Goal: Task Accomplishment & Management: Manage account settings

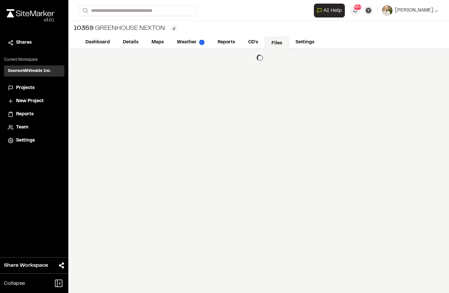
scroll to position [0, 0]
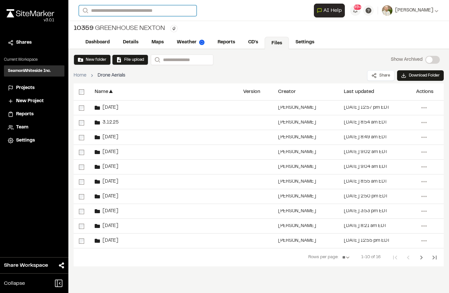
click at [106, 8] on input "Search" at bounding box center [138, 10] width 118 height 11
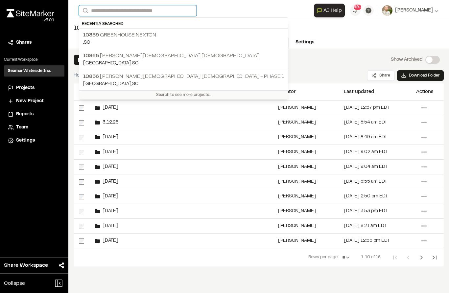
scroll to position [0, 0]
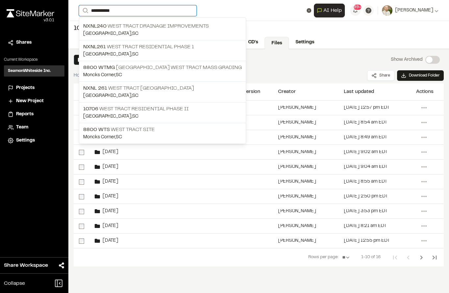
type input "**********"
click at [95, 26] on span "NXNL240" at bounding box center [94, 26] width 23 height 5
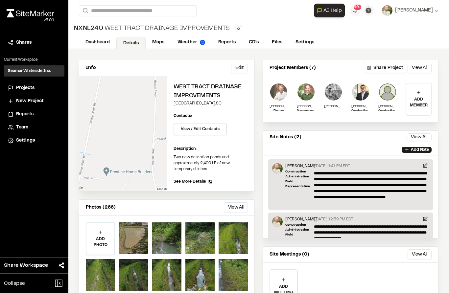
click at [230, 44] on link "Reports" at bounding box center [227, 42] width 31 height 12
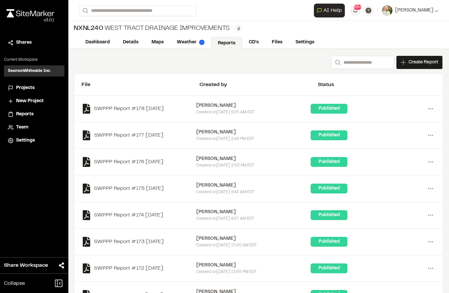
click at [272, 44] on link "Files" at bounding box center [277, 42] width 24 height 12
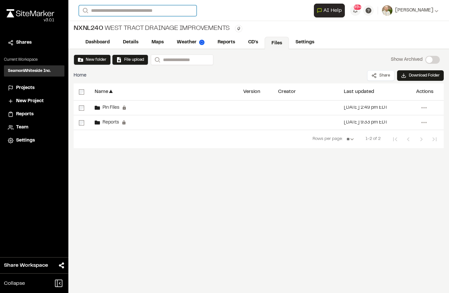
click at [104, 12] on input "Search" at bounding box center [138, 10] width 118 height 11
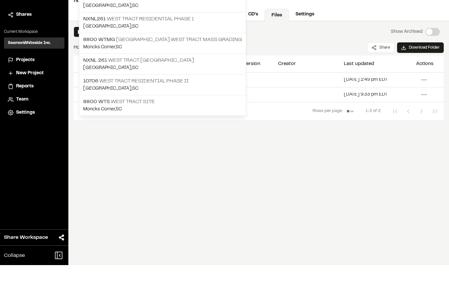
type input "**********"
click at [97, 107] on span "10706" at bounding box center [90, 109] width 15 height 5
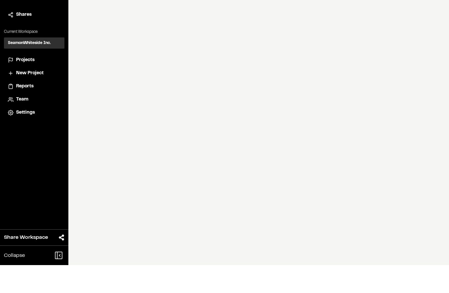
scroll to position [2, 0]
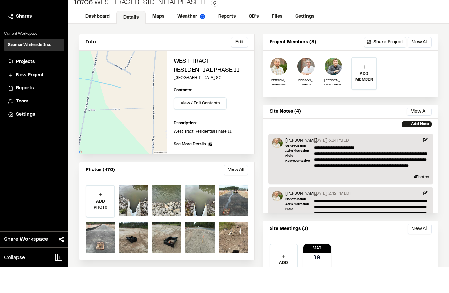
click at [230, 36] on link "Reports" at bounding box center [227, 42] width 31 height 12
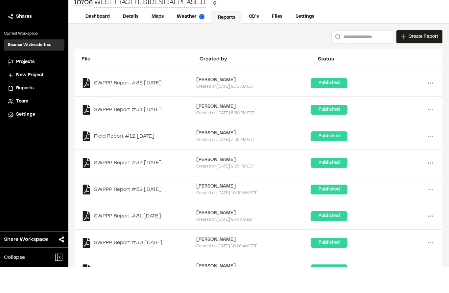
click at [271, 43] on link "Files" at bounding box center [277, 42] width 24 height 12
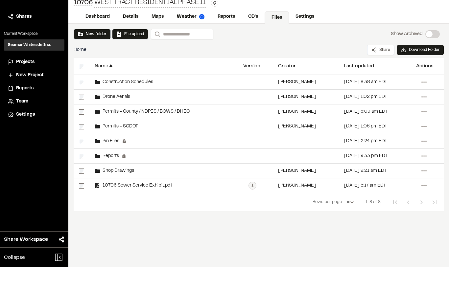
click at [109, 121] on span "Drone Aerials" at bounding box center [115, 123] width 30 height 4
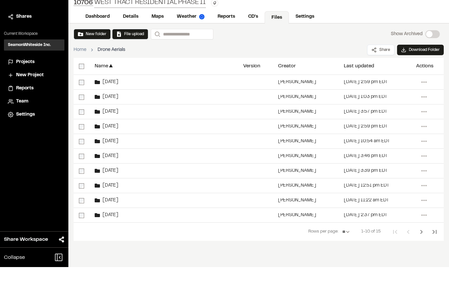
click at [86, 61] on button "New folder" at bounding box center [92, 60] width 29 height 6
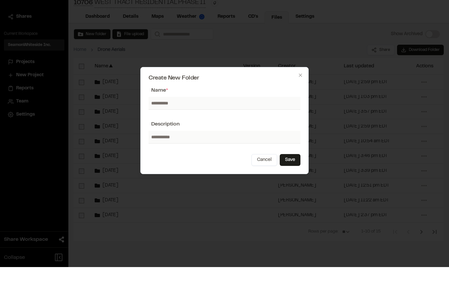
type input "*"
type input "********"
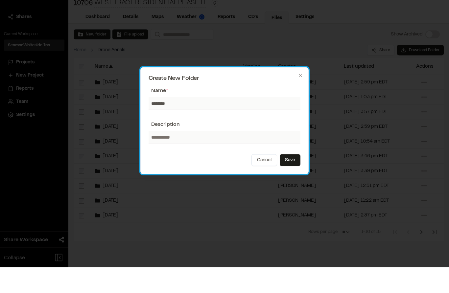
click at [293, 180] on button "Save" at bounding box center [290, 186] width 21 height 12
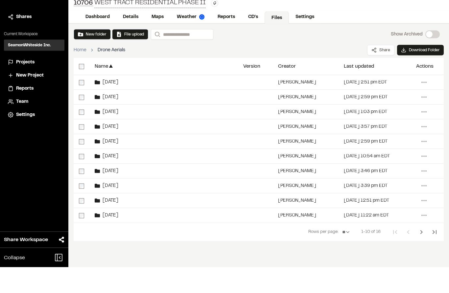
click at [104, 106] on span "[DATE]" at bounding box center [109, 108] width 18 height 4
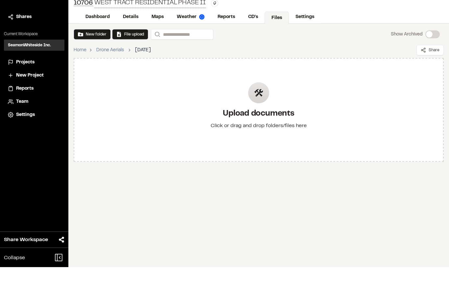
click at [274, 98] on div "Upload documents Click or drag and drop folders/files here" at bounding box center [259, 136] width 107 height 76
